Goal: Task Accomplishment & Management: Use online tool/utility

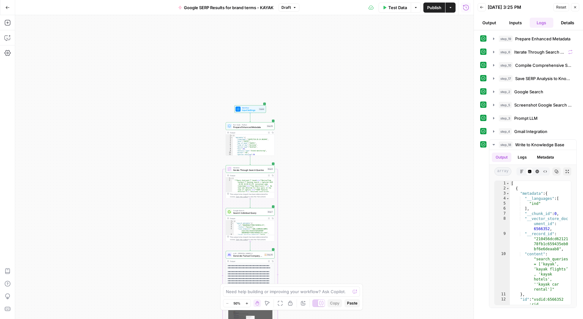
click at [255, 109] on span "Input Settings" at bounding box center [250, 110] width 16 height 3
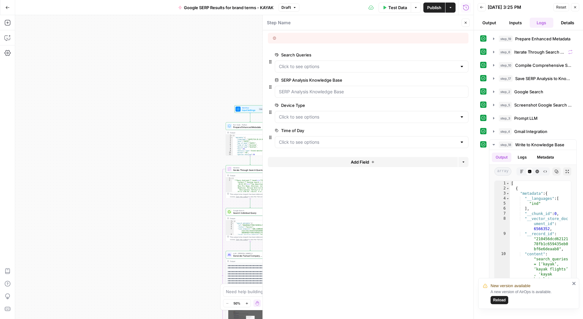
click at [576, 7] on icon "button" at bounding box center [575, 7] width 4 height 4
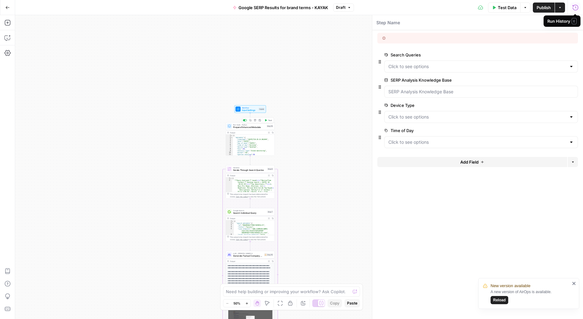
click at [257, 128] on span "Prepare Enhanced Metadata" at bounding box center [249, 127] width 32 height 3
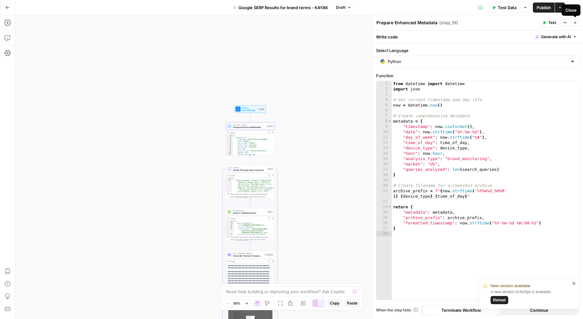
click at [578, 22] on button "Close" at bounding box center [575, 23] width 8 height 8
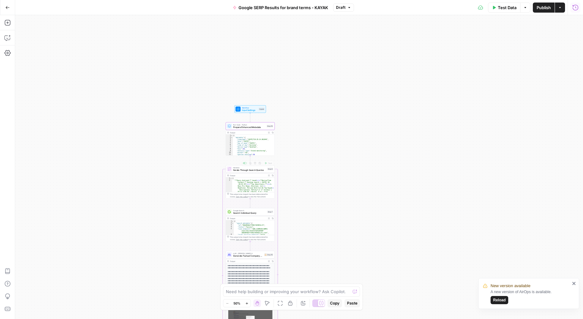
type textarea "**********"
click at [263, 149] on div "{ "metadata" : { "timestamp" : "[DATE]T19:25:14.861046" , "date" : "[DATE]" , "…" at bounding box center [254, 148] width 42 height 27
click at [250, 171] on span "Iterate Through Search Queries" at bounding box center [249, 170] width 33 height 3
click at [258, 216] on div "Google Search Search Individual Query Step 7 Copy step Delete step Add Note Tes…" at bounding box center [250, 224] width 49 height 33
click at [257, 257] on span "Generate Factual Company Description" at bounding box center [248, 256] width 30 height 3
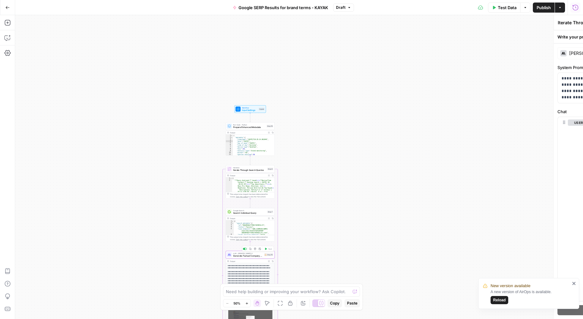
type textarea "Generate Factual Company Description"
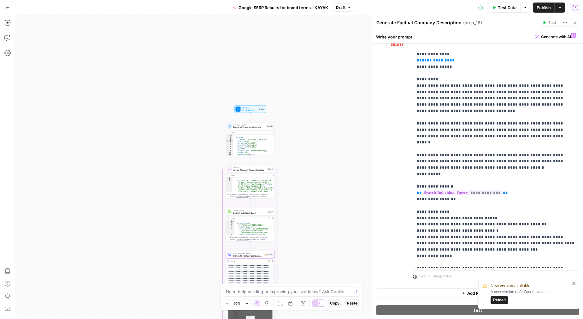
scroll to position [88, 0]
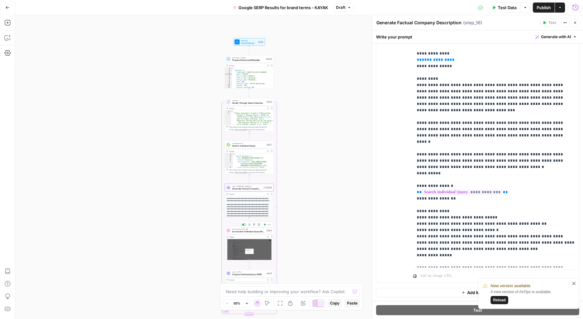
click at [255, 233] on span "Screenshot Individual Query Results" at bounding box center [248, 231] width 33 height 3
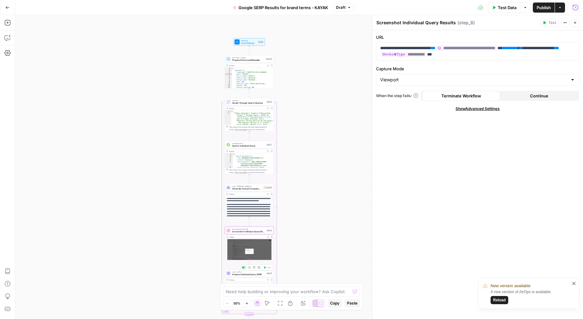
click at [255, 276] on span "Analyze Individual Query SERP" at bounding box center [248, 274] width 33 height 3
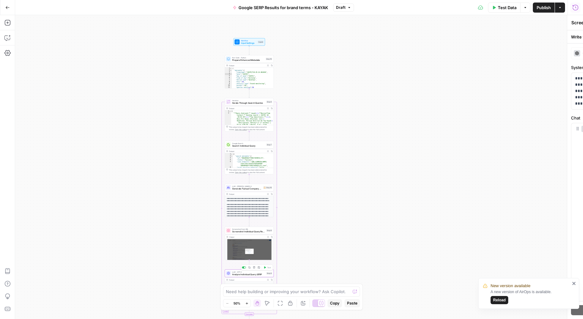
type textarea "Analyze Individual Query SERP"
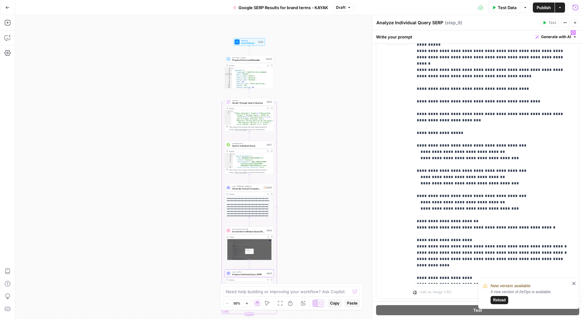
scroll to position [106, 0]
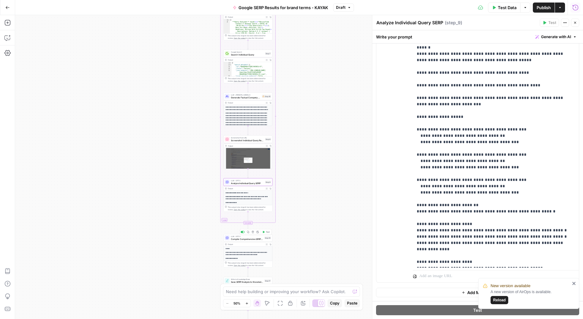
click at [255, 240] on span "Compile Comprehensive SERP Report" at bounding box center [247, 239] width 32 height 3
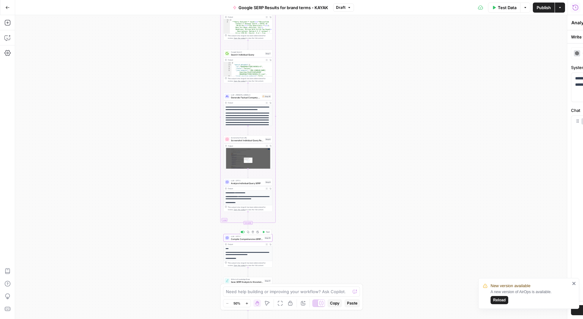
type textarea "Compile Comprehensive SERP Report"
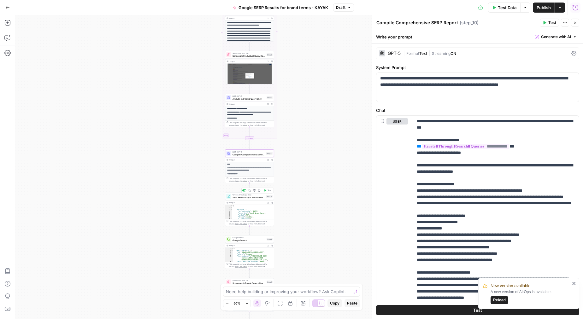
click at [253, 198] on span "Save SERP Analysis to Knowledge Base" at bounding box center [249, 197] width 32 height 3
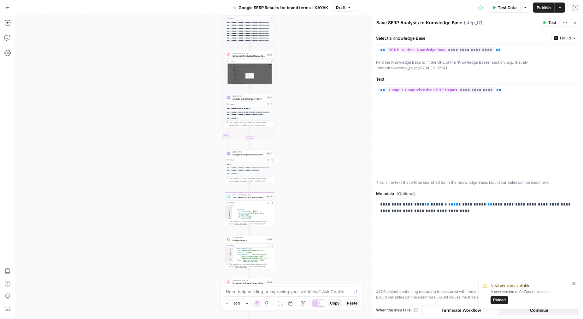
scroll to position [16, 0]
click at [243, 242] on div "Google Search Google Search Step 2 Copy step Delete step Add Note Test" at bounding box center [249, 240] width 49 height 8
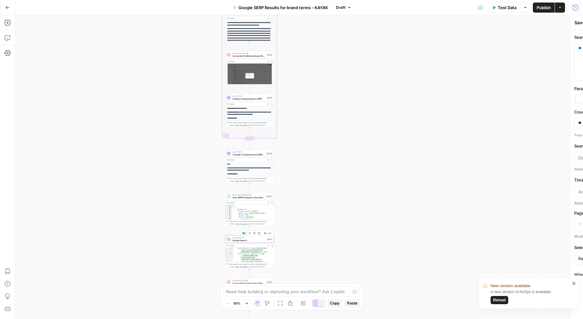
type textarea "Google Search"
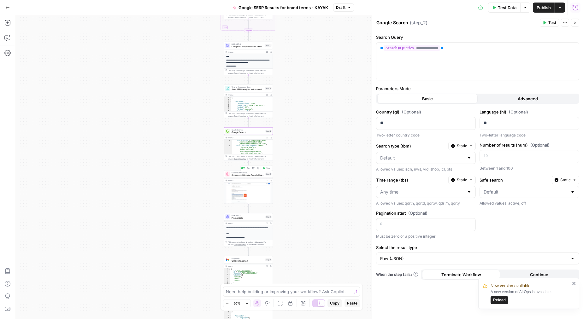
click at [258, 177] on span "Screenshot Google Search Results" at bounding box center [248, 175] width 33 height 3
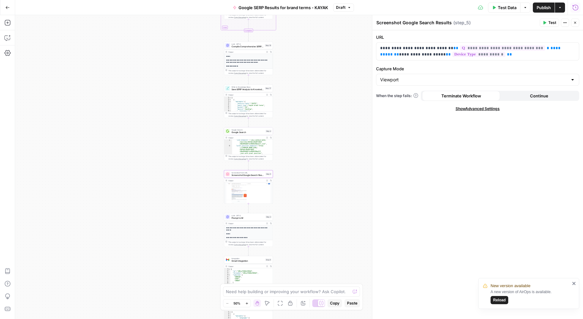
scroll to position [8, 0]
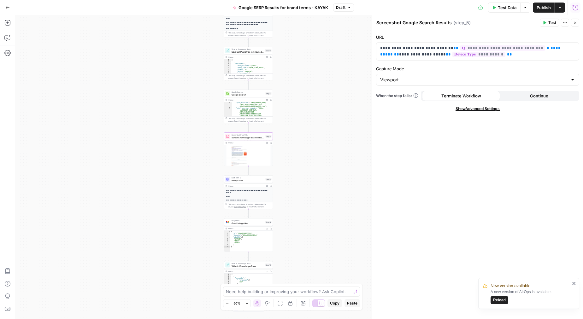
click at [245, 182] on div "LLM · GPT-5 Prompt LLM Step 3 Copy step Delete step Add Note Test" at bounding box center [248, 180] width 49 height 8
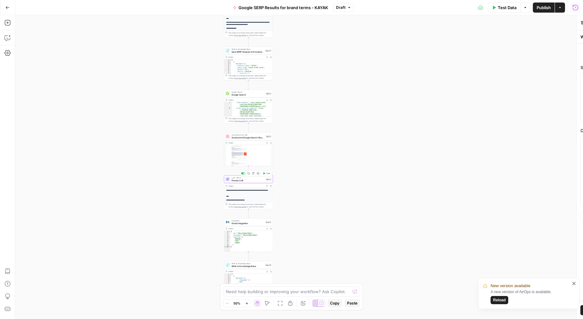
type textarea "Prompt LLM"
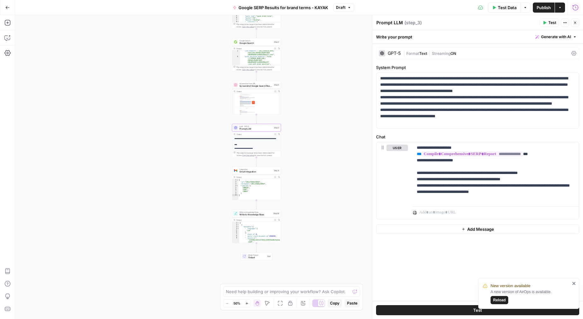
click at [259, 174] on div "Integration Gmail Integration Step 4 Copy step Delete step Add Note Test" at bounding box center [256, 171] width 49 height 8
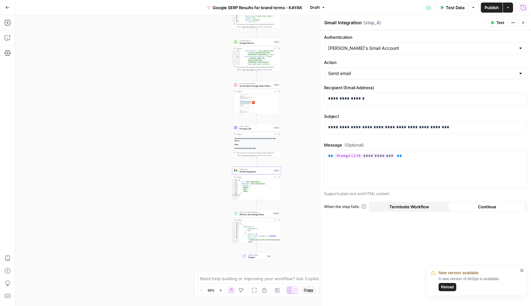
click at [446, 287] on span "Reload" at bounding box center [447, 288] width 13 height 6
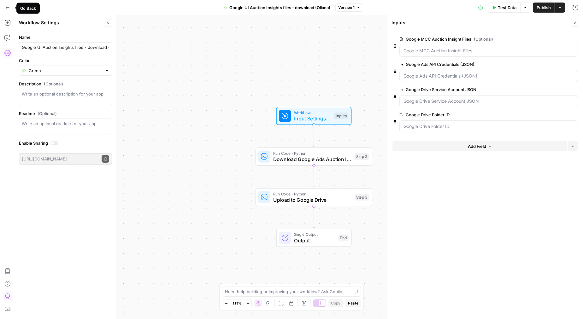
click at [6, 8] on icon "button" at bounding box center [7, 7] width 4 height 4
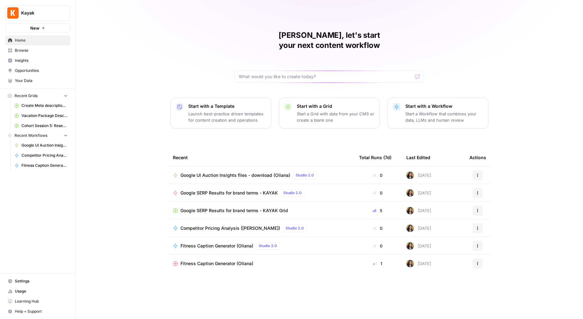
click at [29, 96] on span "Recent Grids" at bounding box center [26, 96] width 23 height 6
click at [12, 94] on icon "button" at bounding box center [10, 96] width 4 height 4
click at [202, 208] on span "Google SERP Results for brand terms - KAYAK Grid" at bounding box center [234, 211] width 108 height 6
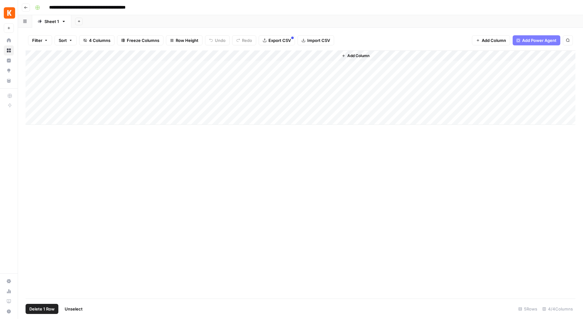
click at [33, 66] on div "Add Column" at bounding box center [301, 87] width 550 height 74
click at [32, 76] on div "Add Column" at bounding box center [301, 87] width 550 height 74
click at [32, 87] on div "Add Column" at bounding box center [301, 87] width 550 height 74
click at [32, 98] on div "Add Column" at bounding box center [301, 87] width 550 height 74
click at [31, 108] on div "Add Column" at bounding box center [301, 87] width 550 height 74
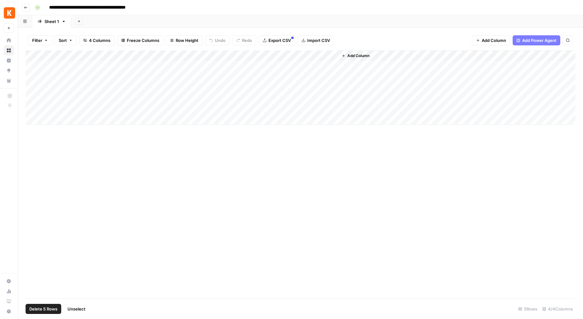
click at [27, 109] on div "Add Column" at bounding box center [301, 87] width 550 height 74
click at [60, 145] on div "Add Column" at bounding box center [301, 174] width 550 height 248
click at [118, 150] on div "Add Column" at bounding box center [301, 174] width 550 height 248
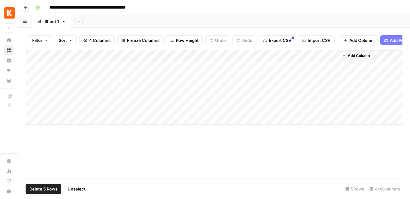
click at [102, 138] on div "Add Column" at bounding box center [214, 114] width 376 height 128
click at [26, 65] on div "Add Column" at bounding box center [214, 87] width 376 height 74
click at [28, 65] on div "Add Column" at bounding box center [214, 87] width 376 height 74
click at [32, 109] on div "Add Column" at bounding box center [214, 87] width 376 height 74
click at [33, 96] on div "Add Column" at bounding box center [214, 87] width 376 height 74
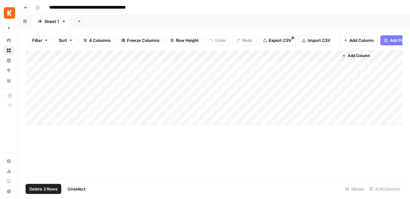
click at [32, 89] on div "Add Column" at bounding box center [214, 87] width 376 height 74
click at [32, 76] on div "Add Column" at bounding box center [214, 87] width 376 height 74
click at [31, 64] on div "Add Column" at bounding box center [214, 87] width 376 height 74
click at [343, 56] on icon "button" at bounding box center [344, 56] width 4 height 4
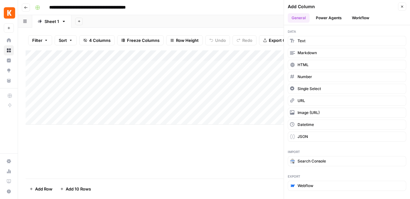
click at [331, 16] on button "Power Agents" at bounding box center [328, 17] width 33 height 9
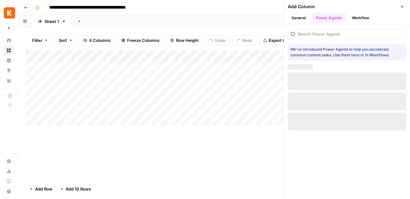
click at [357, 19] on button "Workflow" at bounding box center [360, 17] width 25 height 9
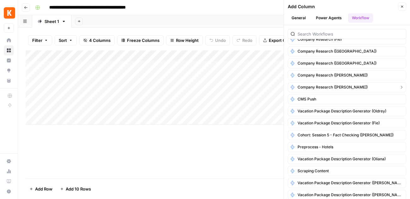
scroll to position [538, 0]
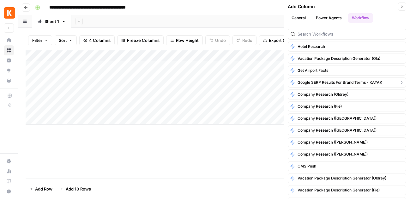
click at [328, 83] on span "Google SERP Results for brand terms - KAYAK" at bounding box center [339, 83] width 85 height 6
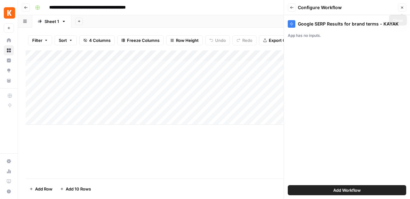
click at [401, 8] on icon "button" at bounding box center [402, 8] width 4 height 4
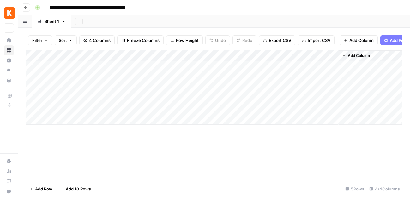
click at [154, 55] on div "Add Column" at bounding box center [214, 87] width 376 height 74
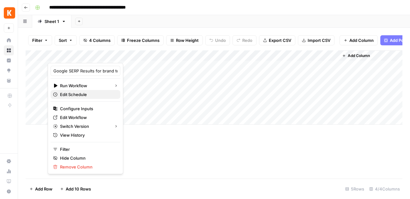
click at [82, 95] on span "Edit Schedule" at bounding box center [87, 94] width 55 height 6
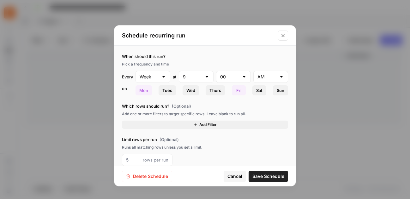
click at [283, 36] on icon "Close modal" at bounding box center [282, 35] width 5 height 5
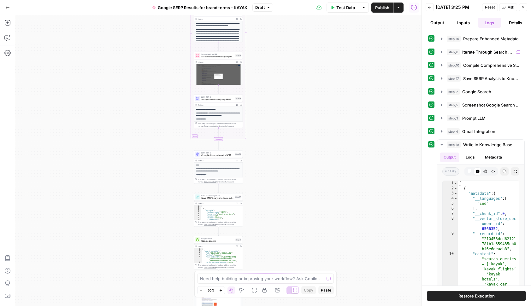
click at [221, 290] on icon "button" at bounding box center [221, 290] width 2 height 2
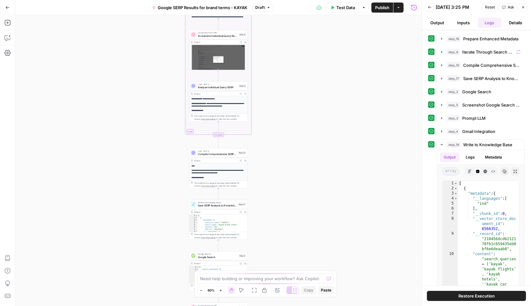
click at [221, 290] on icon "button" at bounding box center [221, 290] width 2 height 2
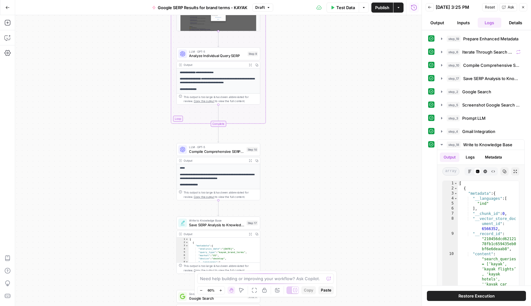
click at [221, 290] on icon "button" at bounding box center [221, 290] width 2 height 2
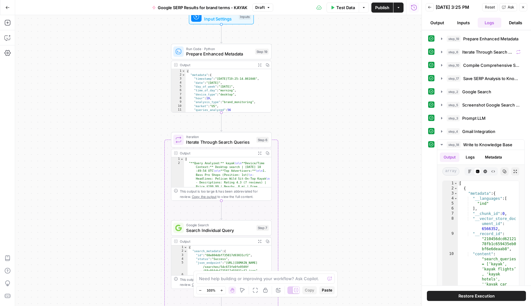
click at [524, 7] on icon "button" at bounding box center [523, 7] width 4 height 4
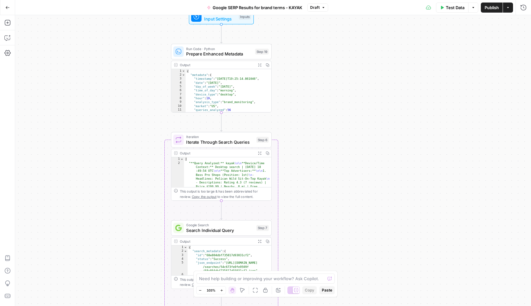
click at [233, 23] on div "Workflow Input Settings Inputs Test Step" at bounding box center [221, 16] width 65 height 15
click at [513, 80] on icon "button" at bounding box center [512, 80] width 3 height 3
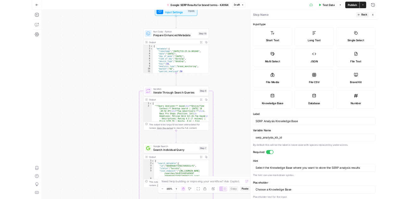
scroll to position [3, 0]
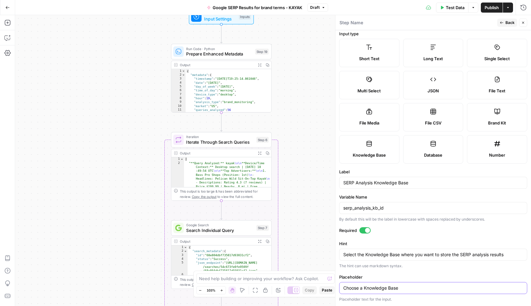
click at [375, 287] on input "Choose a Knowledge Base" at bounding box center [433, 288] width 180 height 6
click at [524, 24] on icon "button" at bounding box center [523, 23] width 4 height 4
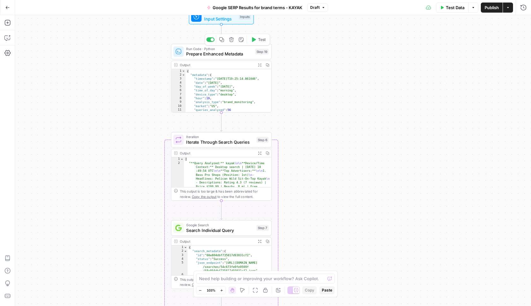
click at [230, 53] on span "Prepare Enhanced Metadata" at bounding box center [219, 54] width 66 height 7
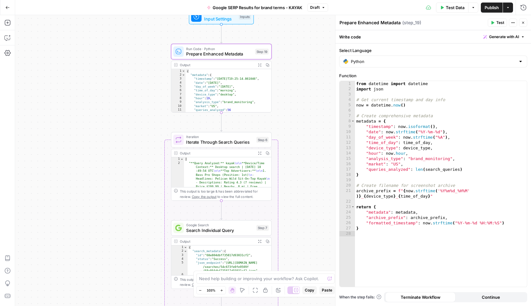
type textarea "**********"
click at [197, 87] on div "{ "metadata" : { "timestamp" : "[DATE]T19:25:14.861046" , "date" : "[DATE]" , "…" at bounding box center [229, 96] width 86 height 55
click at [525, 23] on span "Close" at bounding box center [525, 23] width 0 height 0
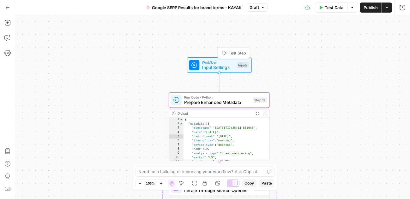
click at [207, 62] on span "Workflow" at bounding box center [218, 62] width 32 height 5
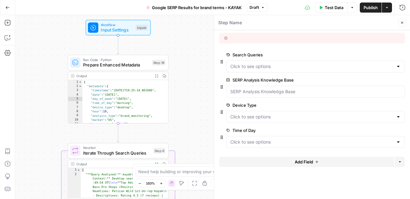
drag, startPoint x: 127, startPoint y: 65, endPoint x: 27, endPoint y: 27, distance: 107.7
click at [27, 27] on div "**********" at bounding box center [212, 107] width 394 height 184
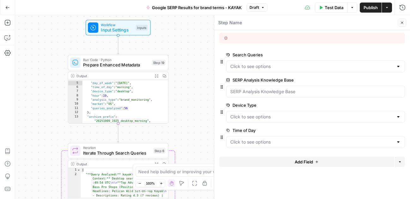
scroll to position [23, 0]
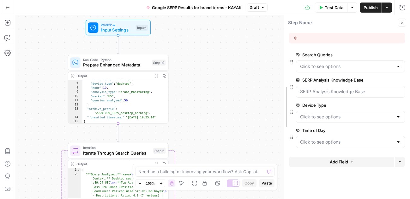
drag, startPoint x: 214, startPoint y: 63, endPoint x: 283, endPoint y: 65, distance: 69.8
click at [131, 31] on span "Input Settings" at bounding box center [117, 30] width 32 height 7
click at [146, 151] on span "Iterate Through Search Queries" at bounding box center [117, 153] width 68 height 7
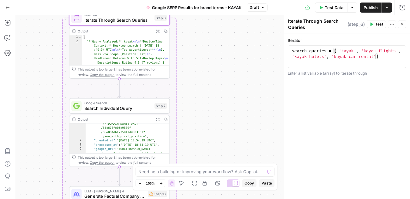
scroll to position [40, 0]
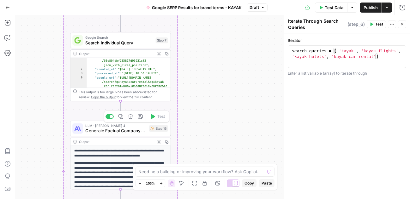
click at [121, 133] on span "Generate Factual Company Description" at bounding box center [115, 131] width 61 height 7
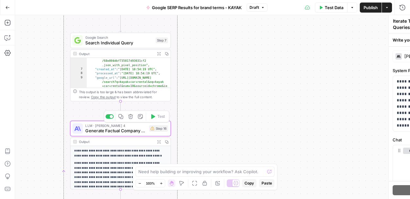
type textarea "Generate Factual Company Description"
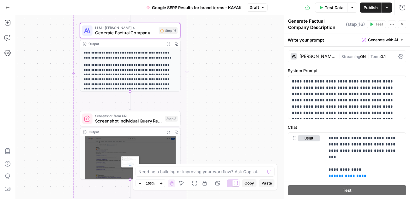
click at [403, 24] on icon "button" at bounding box center [402, 24] width 4 height 4
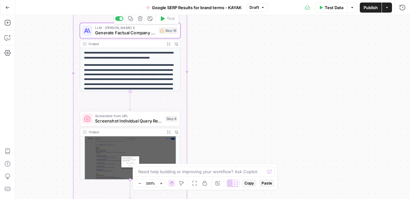
click at [153, 31] on span "Generate Factual Company Description" at bounding box center [125, 33] width 61 height 7
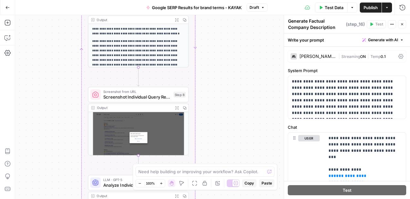
scroll to position [8, 0]
click at [155, 95] on span "Screenshot Individual Query Results" at bounding box center [137, 97] width 68 height 7
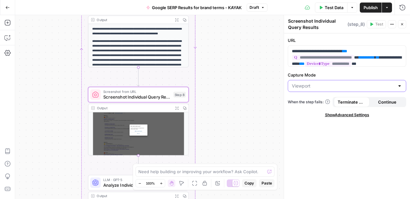
click at [356, 88] on input "Capture Mode" at bounding box center [343, 86] width 103 height 6
click at [344, 163] on div "**********" at bounding box center [347, 116] width 126 height 166
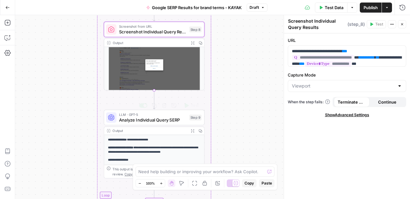
click at [153, 123] on span "Analyze Individual Query SERP" at bounding box center [153, 120] width 68 height 7
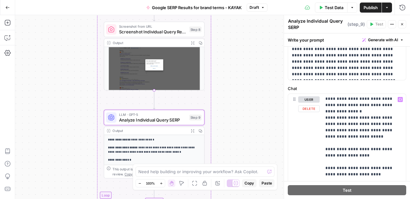
scroll to position [565, 3]
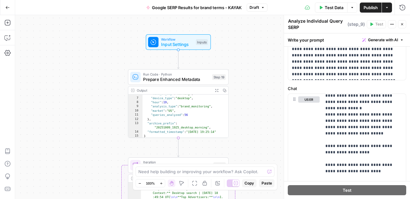
click at [401, 26] on icon "button" at bounding box center [402, 24] width 4 height 4
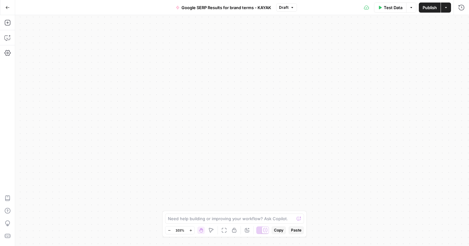
scroll to position [125, 0]
